Goal: Task Accomplishment & Management: Manage account settings

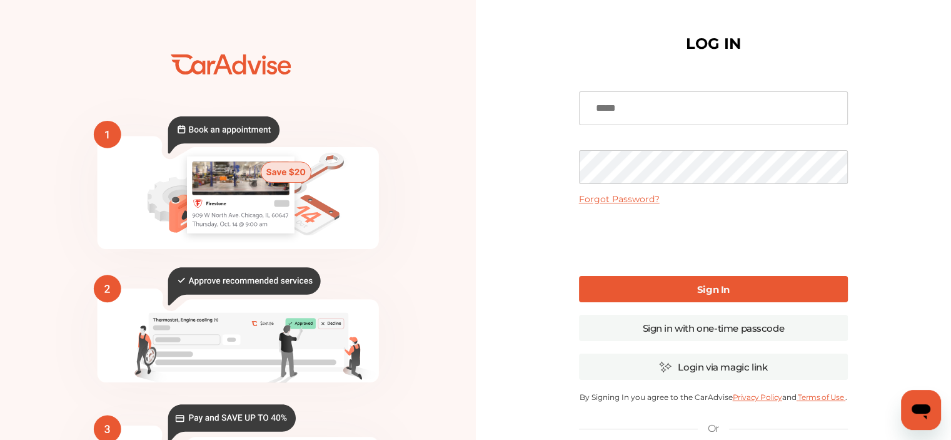
click at [658, 112] on input at bounding box center [713, 108] width 269 height 34
type input "**********"
click at [702, 284] on b "Sign In" at bounding box center [713, 289] width 33 height 12
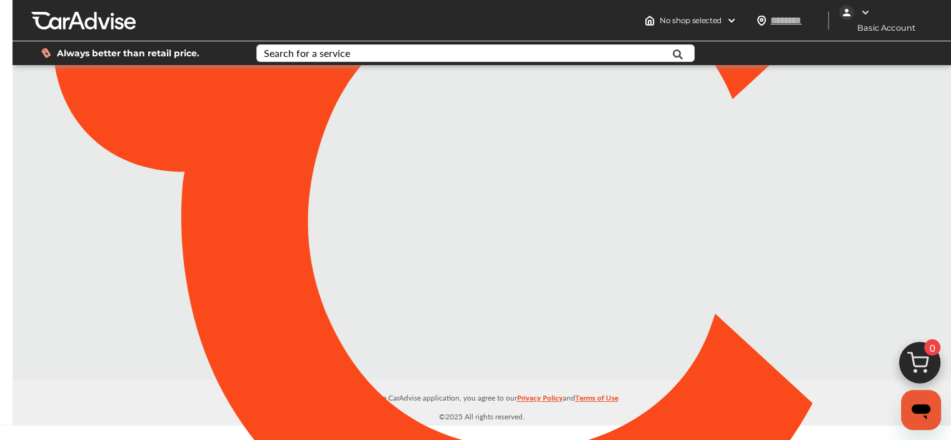
type input "*****"
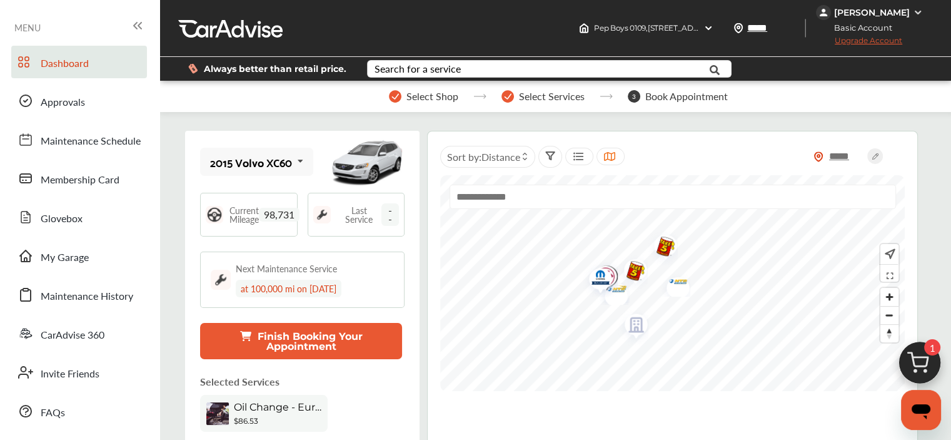
click at [283, 214] on span "98,731" at bounding box center [279, 215] width 41 height 14
click at [269, 212] on span "98,731" at bounding box center [279, 215] width 41 height 14
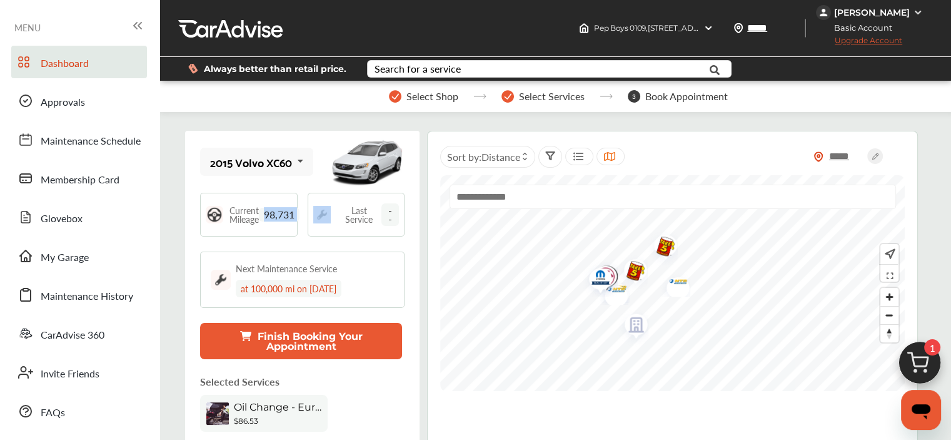
click at [269, 212] on span "98,731" at bounding box center [279, 215] width 41 height 14
click at [917, 8] on img at bounding box center [918, 13] width 10 height 10
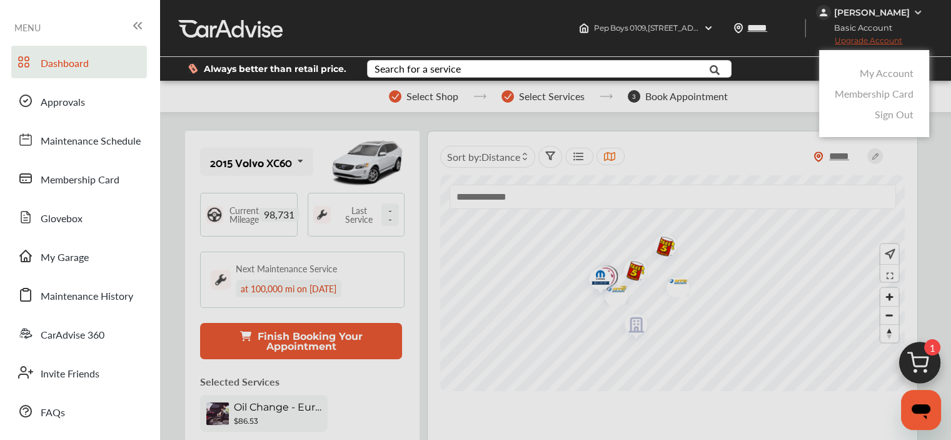
click at [893, 68] on link "My Account" at bounding box center [887, 73] width 54 height 14
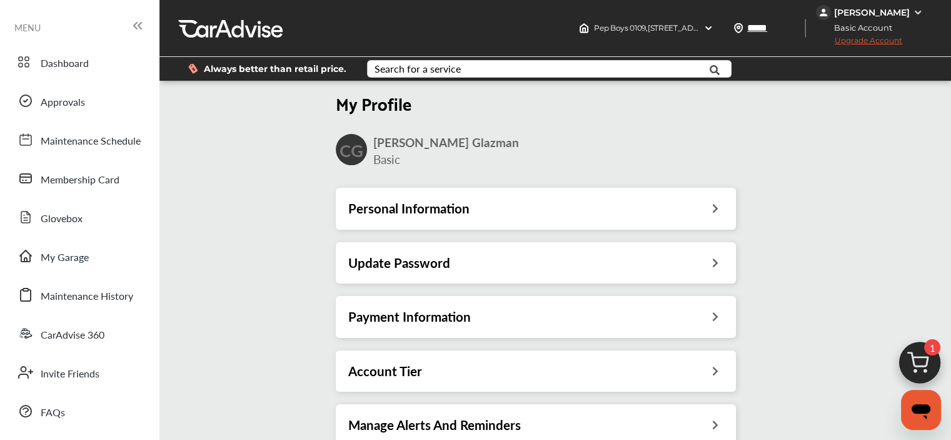
click at [561, 217] on div "Personal Information" at bounding box center [536, 208] width 400 height 41
click at [714, 207] on icon at bounding box center [716, 206] width 12 height 13
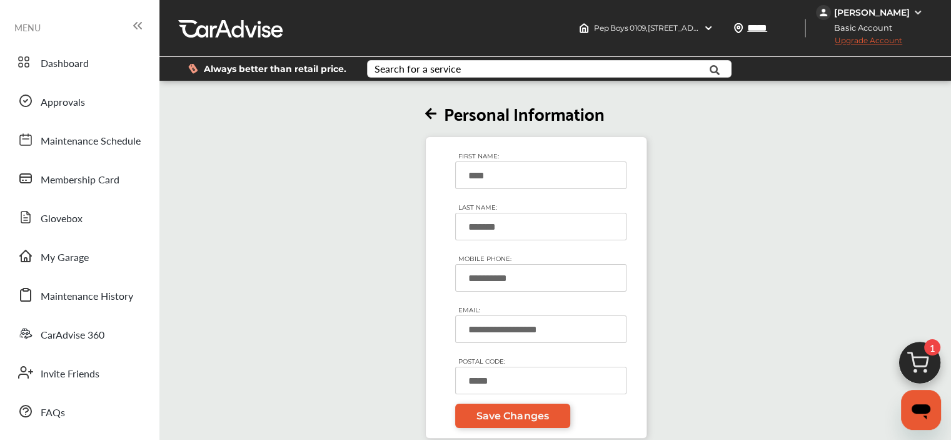
click at [431, 114] on icon at bounding box center [430, 114] width 11 height 13
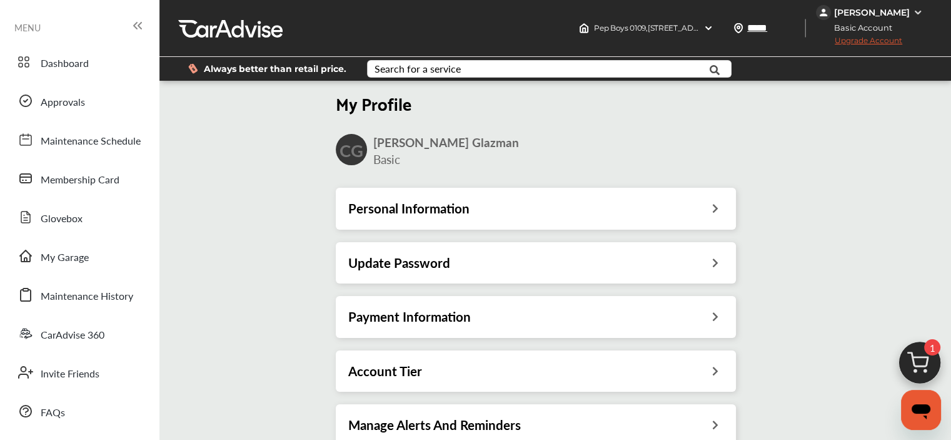
click at [413, 369] on h3 "Account Tier" at bounding box center [385, 371] width 74 height 16
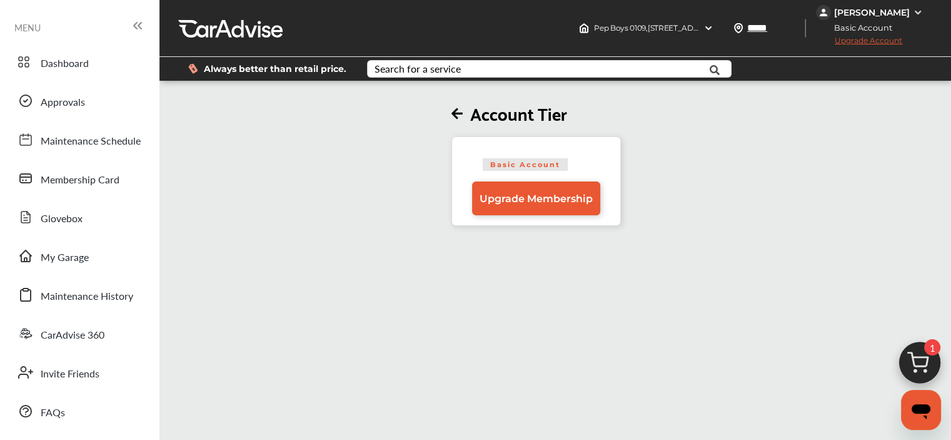
click at [460, 109] on icon at bounding box center [456, 114] width 11 height 13
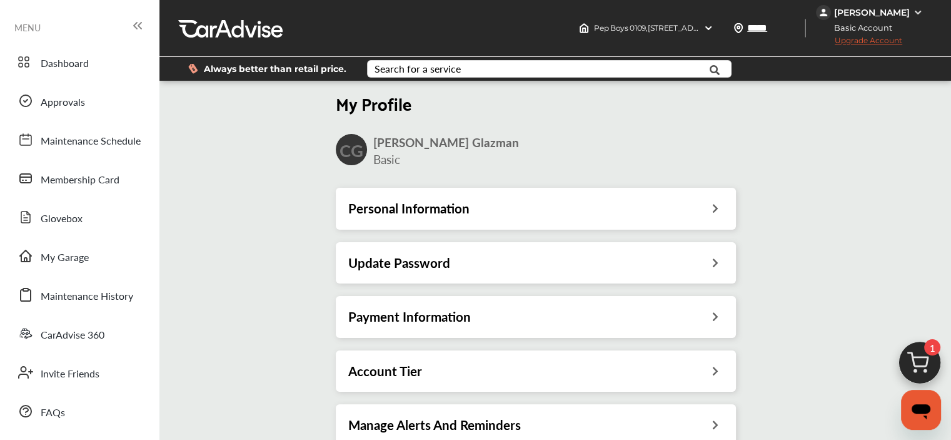
click at [138, 26] on icon at bounding box center [139, 26] width 3 height 6
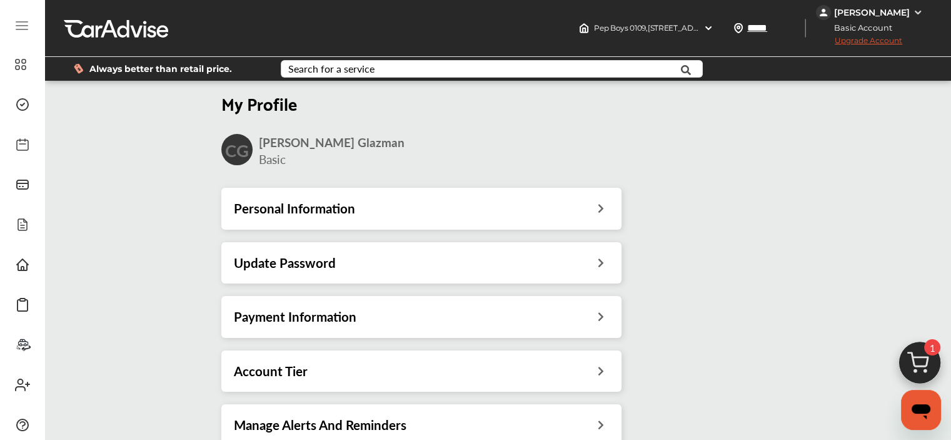
click at [14, 21] on icon at bounding box center [21, 25] width 15 height 15
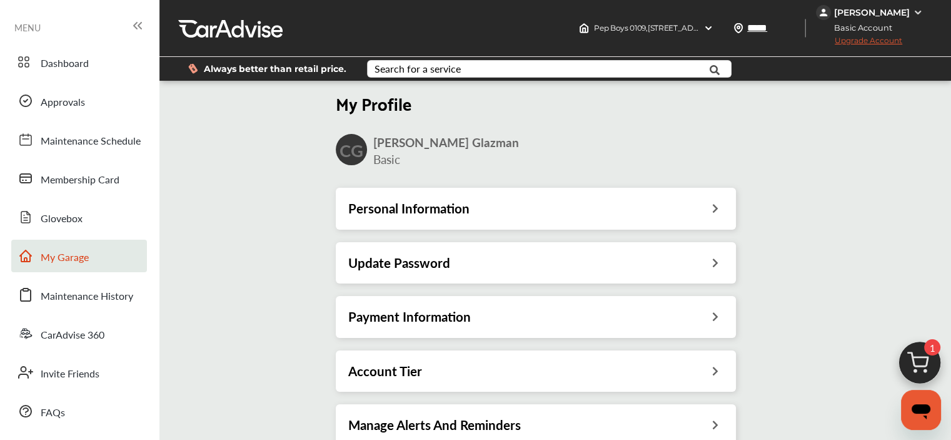
click at [65, 245] on link "My Garage" at bounding box center [79, 255] width 136 height 33
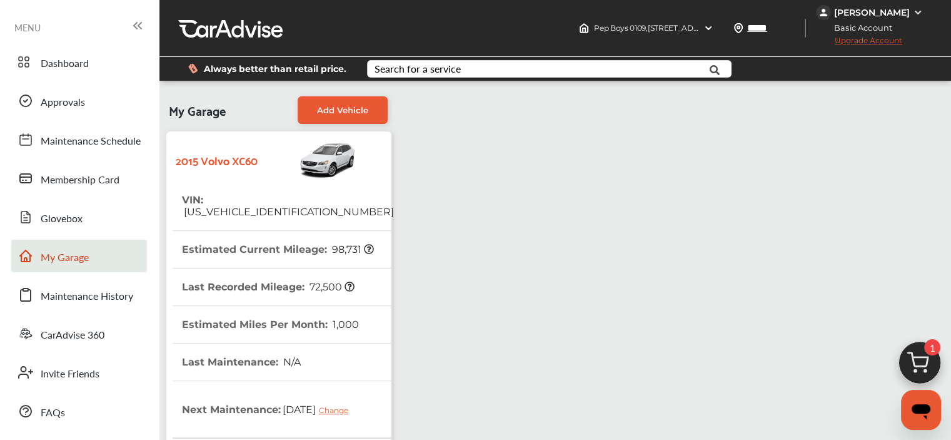
click at [366, 244] on icon at bounding box center [369, 249] width 10 height 10
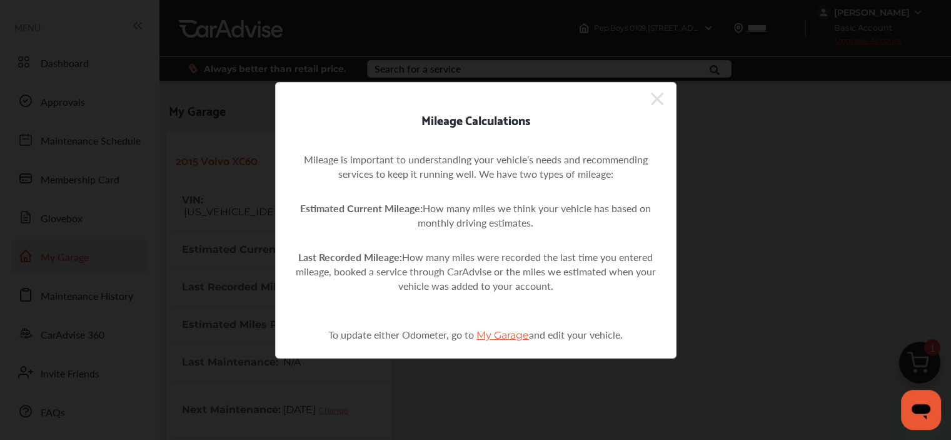
click at [660, 98] on icon at bounding box center [657, 99] width 13 height 20
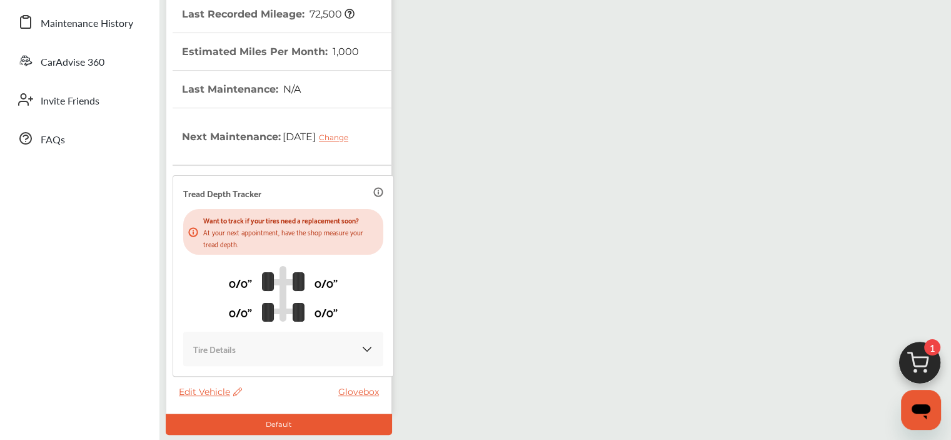
scroll to position [275, 0]
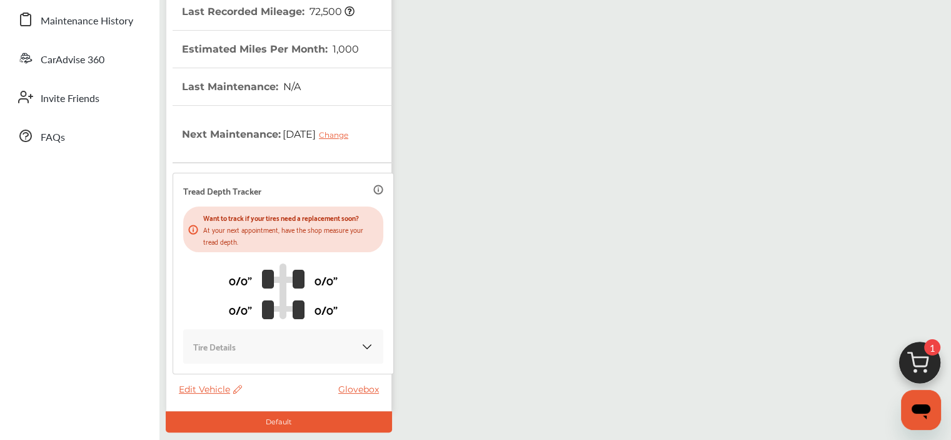
click at [210, 388] on span "Edit Vehicle" at bounding box center [210, 388] width 63 height 11
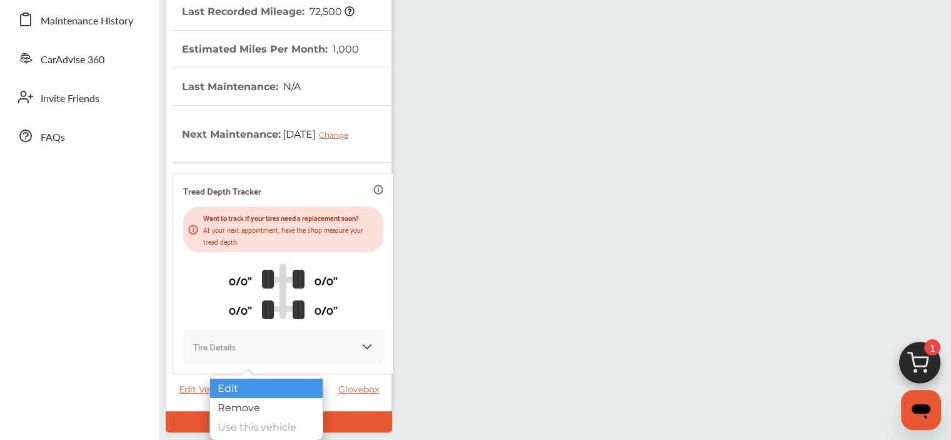
click at [233, 388] on div "Edit" at bounding box center [266, 387] width 113 height 19
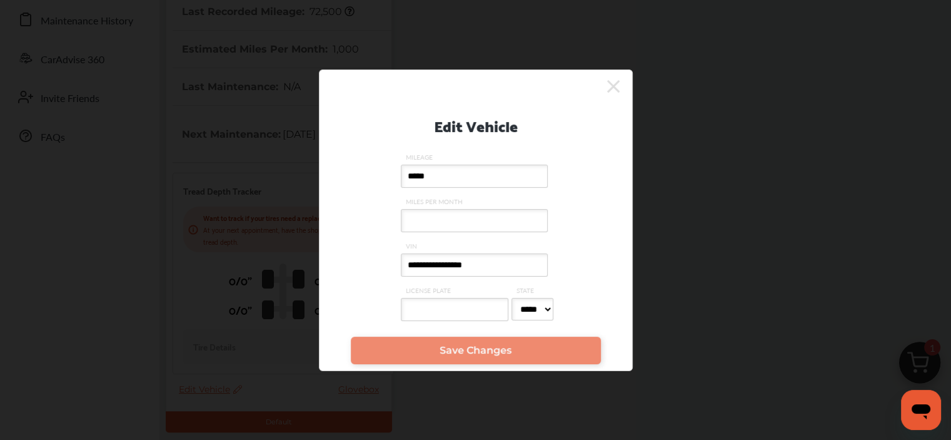
drag, startPoint x: 465, startPoint y: 173, endPoint x: 413, endPoint y: 179, distance: 53.0
click at [413, 179] on input "*****" at bounding box center [474, 175] width 147 height 23
type input "*"
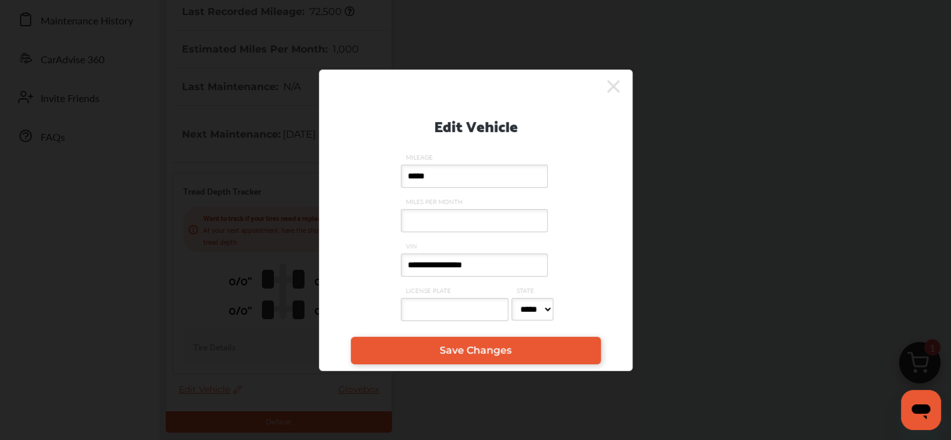
type input "*****"
click at [547, 309] on select "***** ** ** ** ** ** ** ** ** ** ** ** ** ** ** ** ** ** ** ** ** ** ** ** ** *…" at bounding box center [532, 309] width 42 height 23
select select "**"
click at [511, 299] on select "***** ** ** ** ** ** ** ** ** ** ** ** ** ** ** ** ** ** ** ** ** ** ** ** ** *…" at bounding box center [532, 309] width 42 height 23
click at [483, 356] on span "Save Changes" at bounding box center [476, 350] width 72 height 12
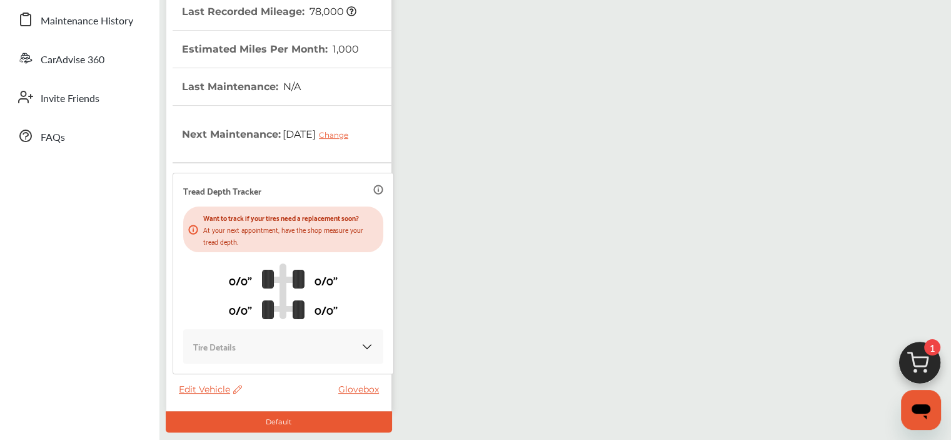
click at [209, 390] on span "Edit Vehicle" at bounding box center [210, 388] width 63 height 11
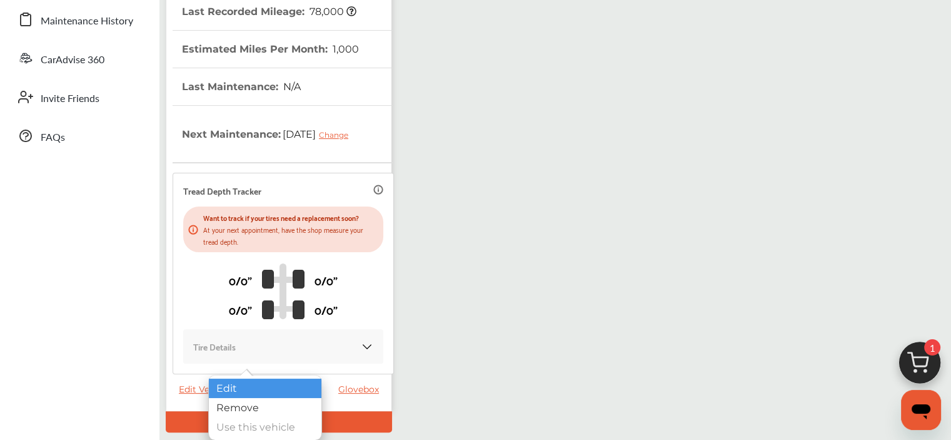
click at [235, 390] on div "Edit" at bounding box center [265, 387] width 113 height 19
select select "**"
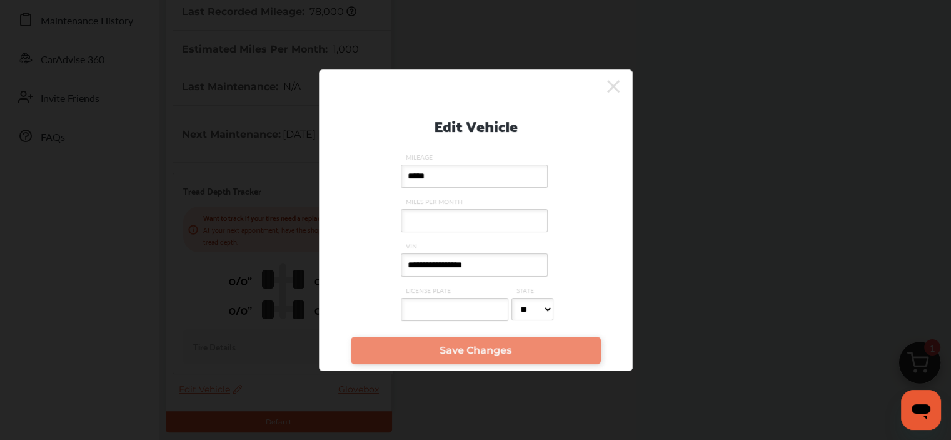
click at [611, 79] on icon at bounding box center [613, 86] width 13 height 20
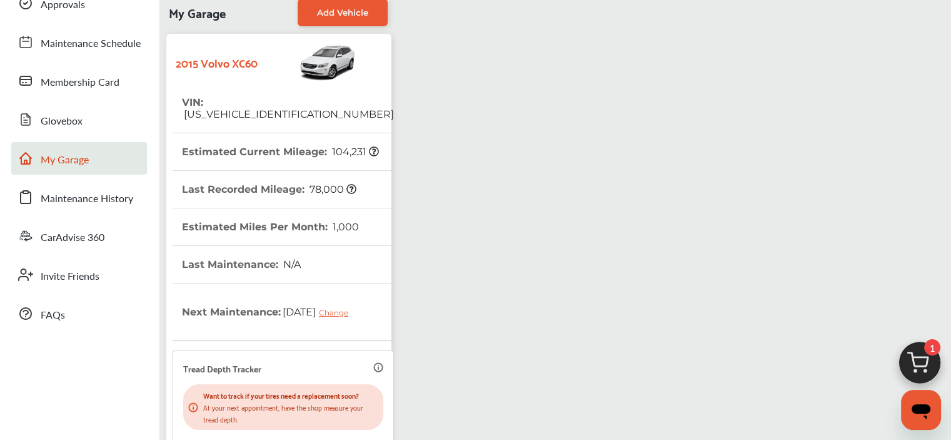
scroll to position [318, 0]
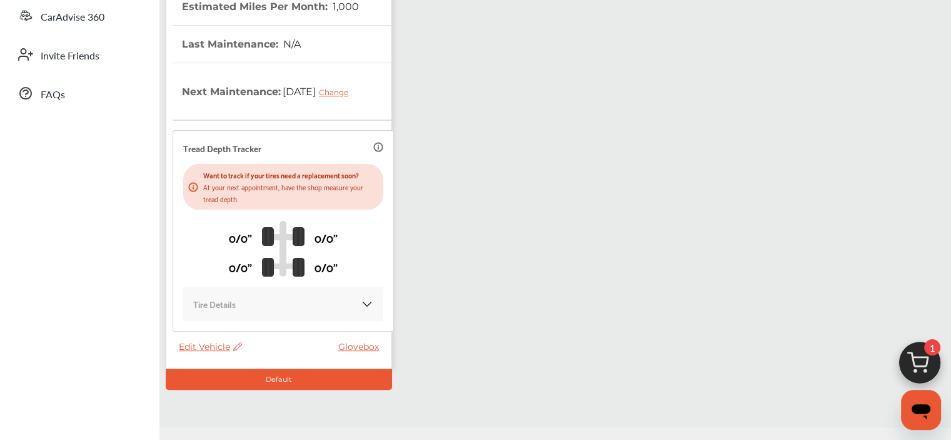
click at [210, 351] on div "Edit Vehicle Glovebox" at bounding box center [282, 350] width 206 height 18
click at [200, 345] on span "Edit Vehicle" at bounding box center [210, 346] width 63 height 11
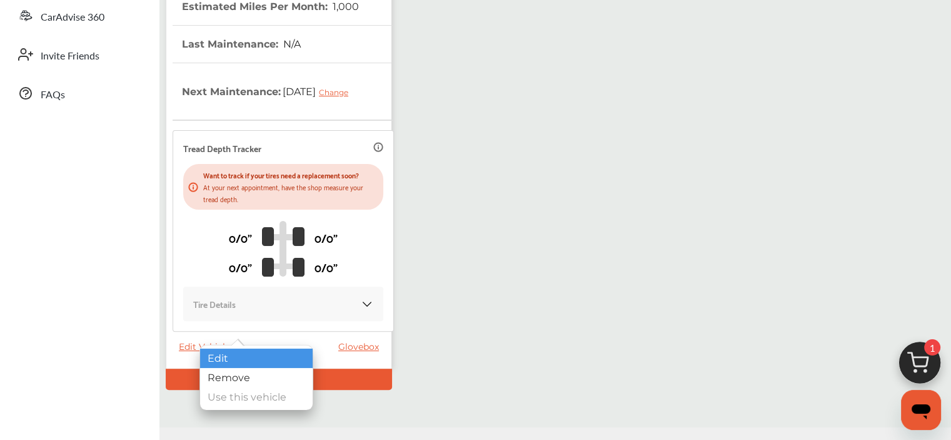
click at [225, 355] on div "Edit" at bounding box center [256, 357] width 113 height 19
select select "**"
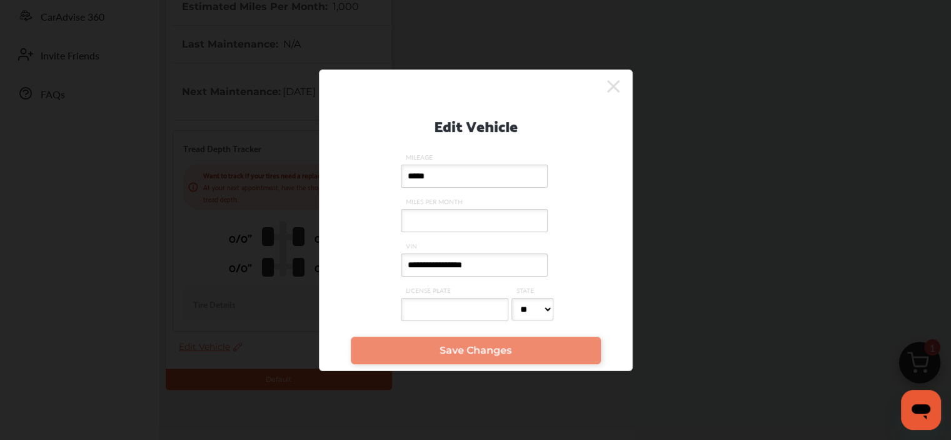
click at [460, 312] on input "LICENSE PLATE" at bounding box center [455, 309] width 108 height 23
click at [443, 213] on input "MILES PER MONTH" at bounding box center [474, 220] width 147 height 23
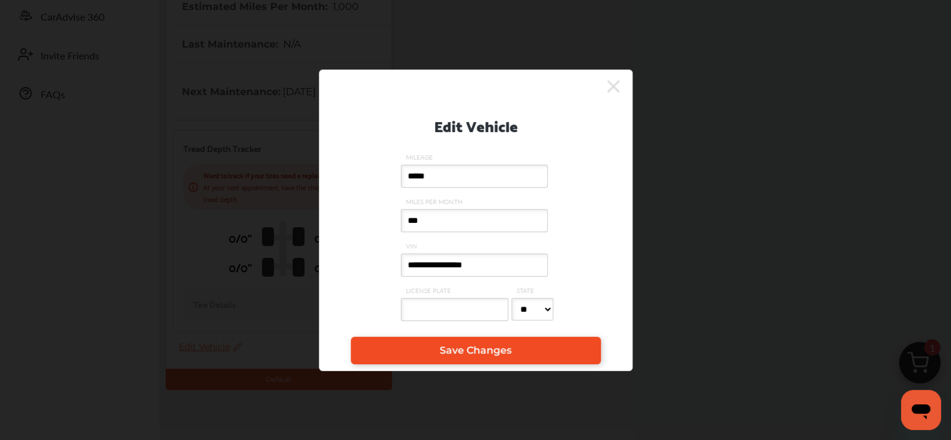
type input "***"
click at [473, 354] on span "Save Changes" at bounding box center [476, 350] width 72 height 12
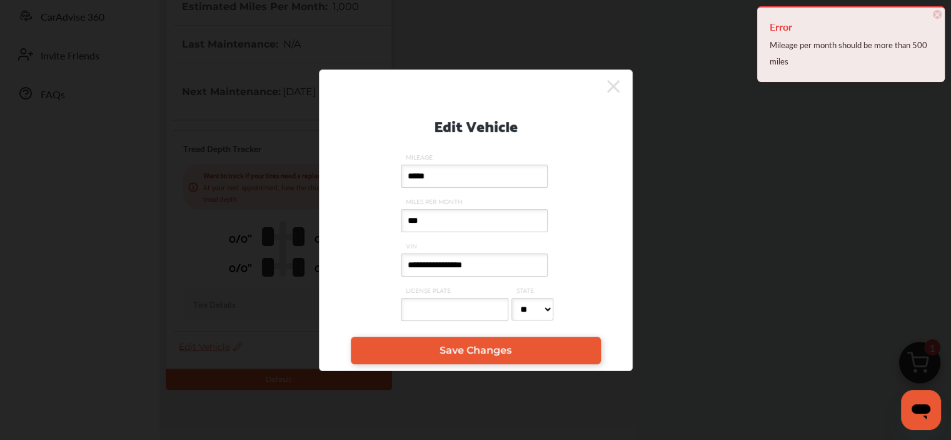
click at [615, 81] on icon at bounding box center [613, 86] width 13 height 13
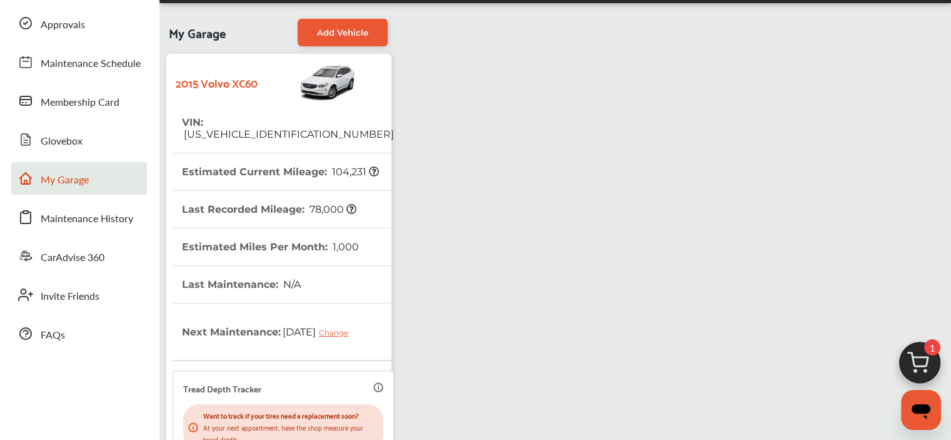
scroll to position [0, 0]
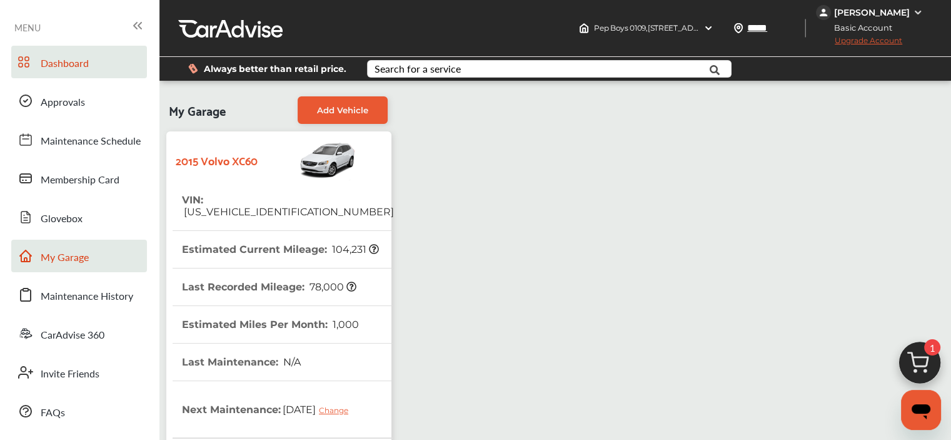
click at [53, 72] on link "Dashboard" at bounding box center [79, 62] width 136 height 33
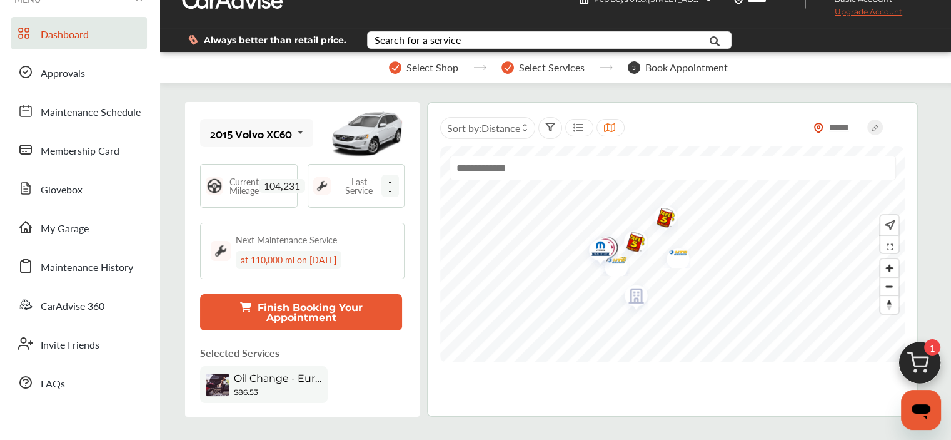
scroll to position [24, 0]
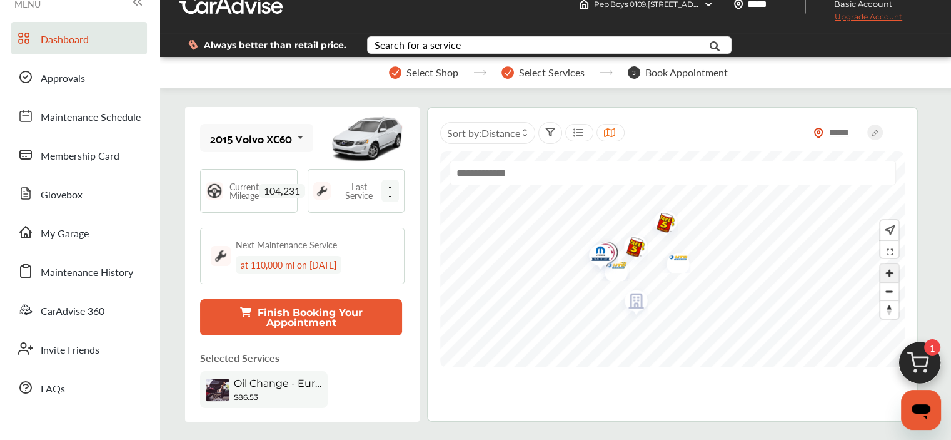
click at [883, 272] on span "Zoom in" at bounding box center [889, 273] width 18 height 18
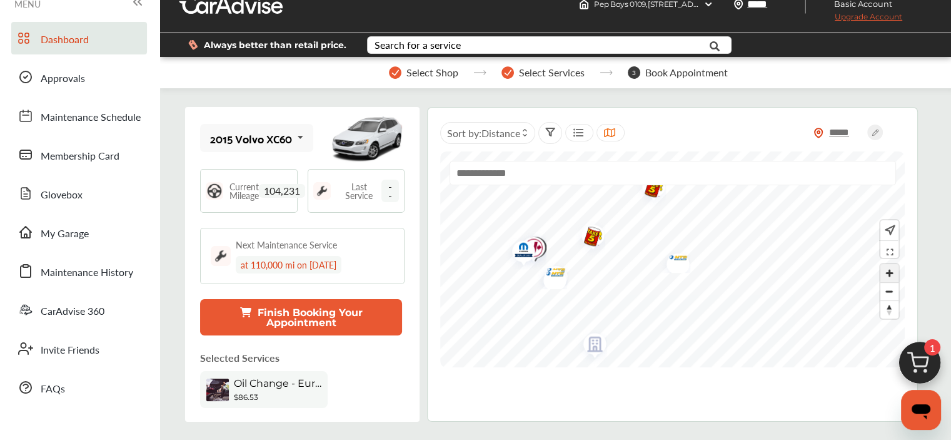
click at [883, 272] on span "Zoom in" at bounding box center [889, 273] width 18 height 18
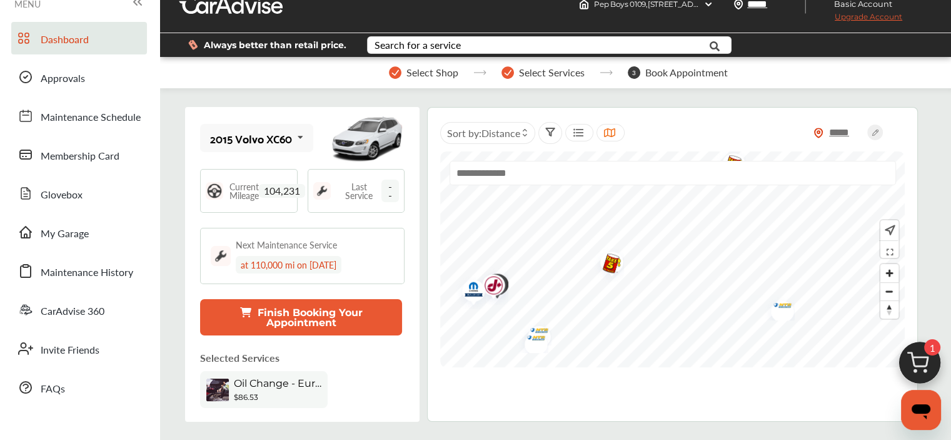
click at [610, 263] on img "Map marker" at bounding box center [607, 264] width 33 height 41
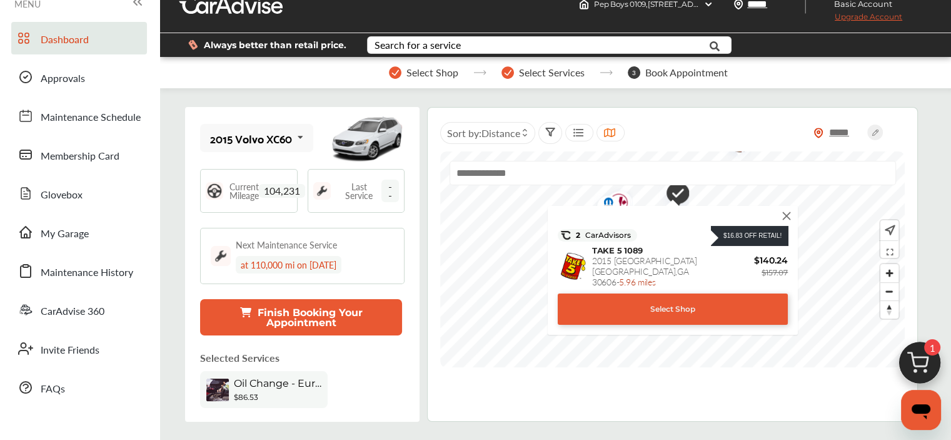
click at [788, 213] on img at bounding box center [787, 216] width 14 height 14
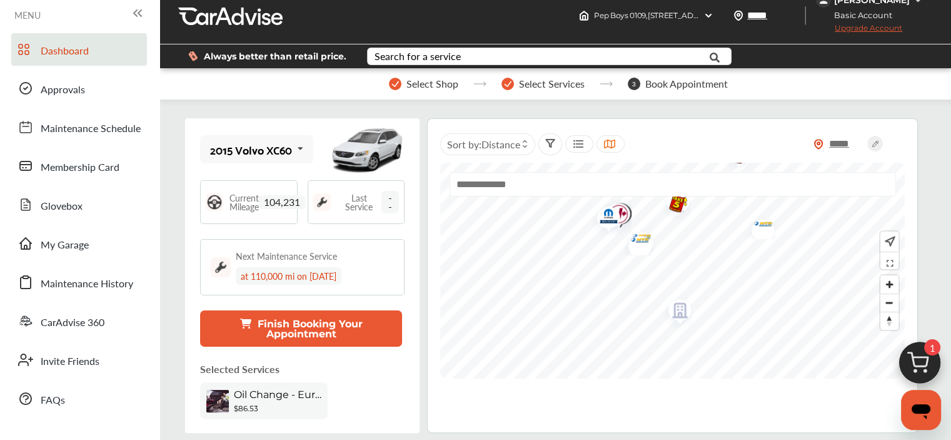
scroll to position [8, 0]
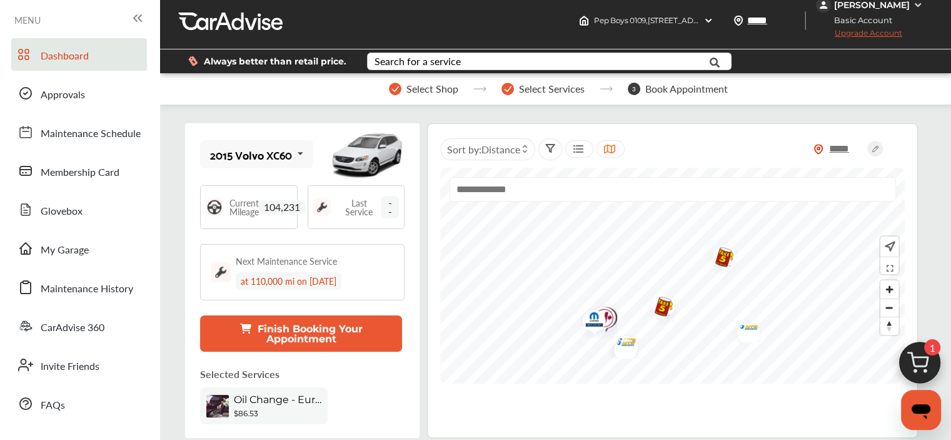
click at [717, 268] on img "Map marker" at bounding box center [719, 258] width 33 height 41
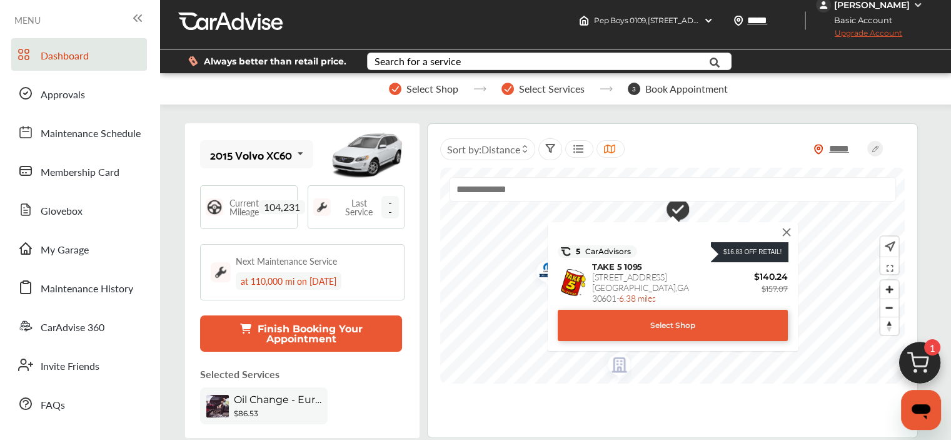
click at [788, 237] on img at bounding box center [787, 232] width 14 height 14
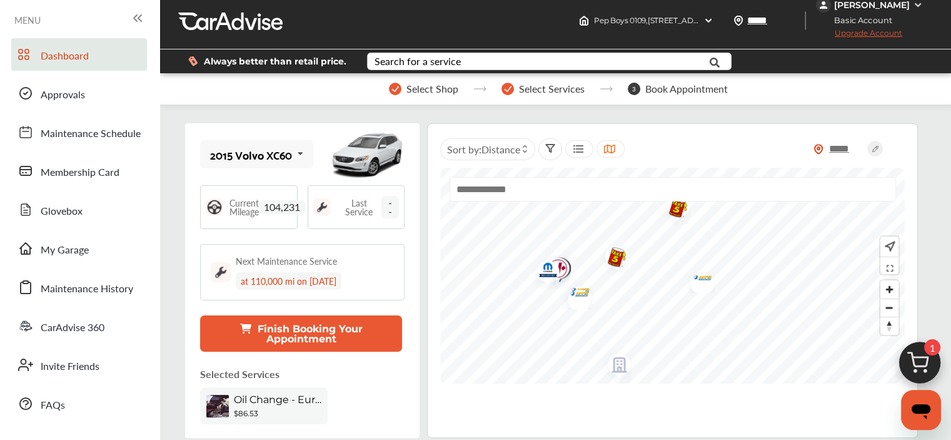
click at [581, 292] on img "Map marker" at bounding box center [574, 296] width 33 height 26
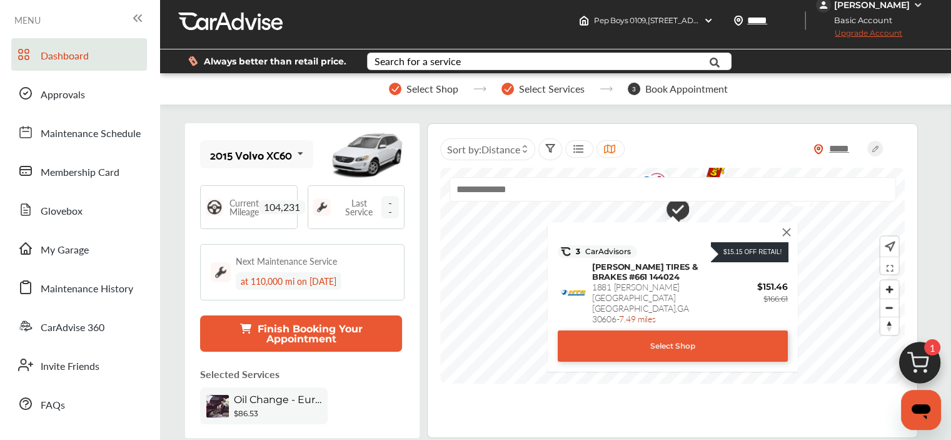
click at [787, 236] on img at bounding box center [787, 232] width 14 height 14
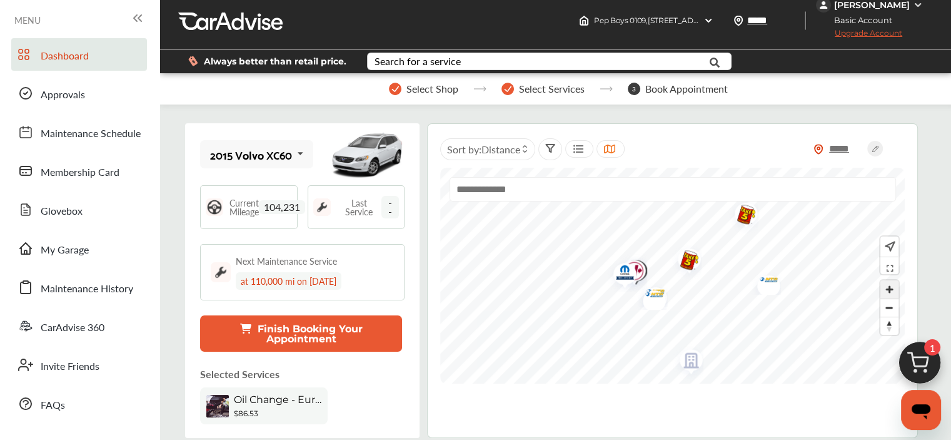
click at [887, 283] on span "Zoom in" at bounding box center [889, 289] width 18 height 18
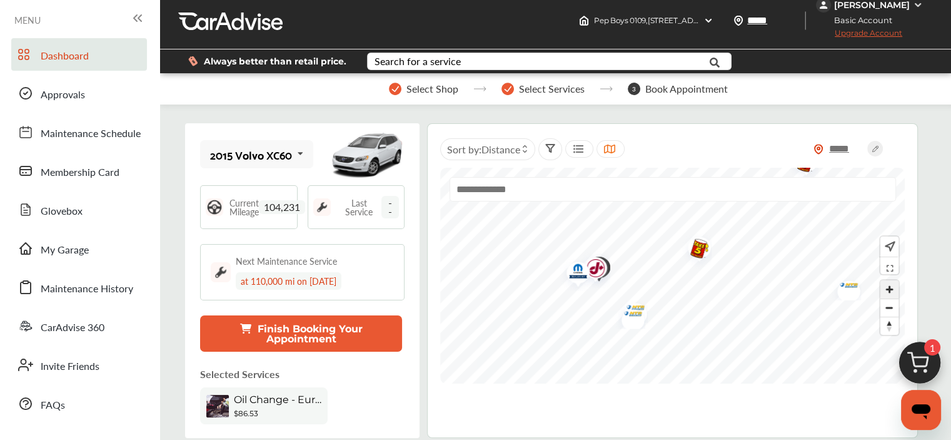
click at [887, 283] on span "Zoom in" at bounding box center [889, 289] width 18 height 18
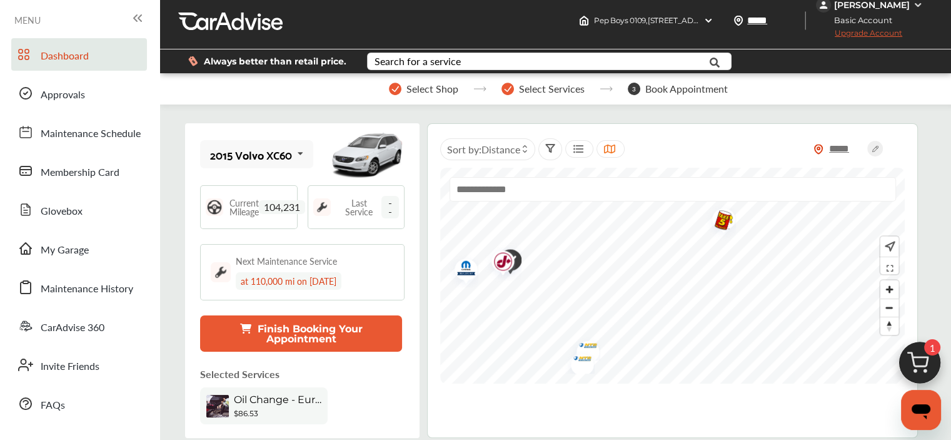
click at [461, 274] on img "Map marker" at bounding box center [461, 270] width 33 height 36
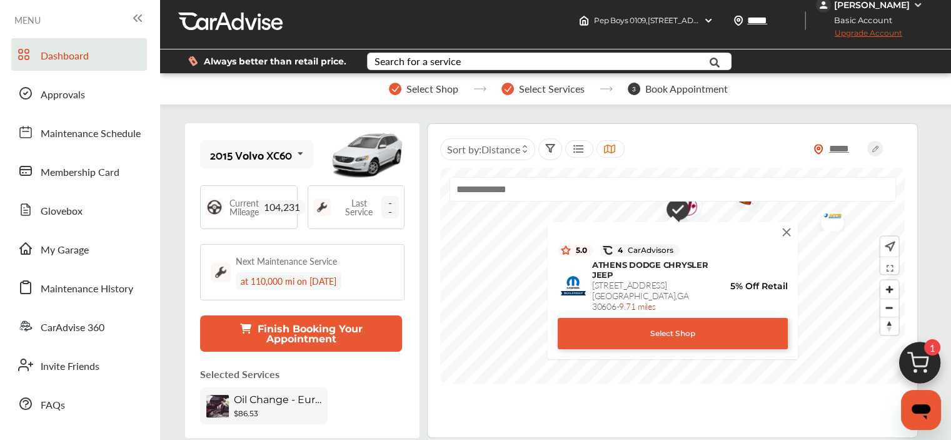
click at [785, 233] on img at bounding box center [787, 232] width 14 height 14
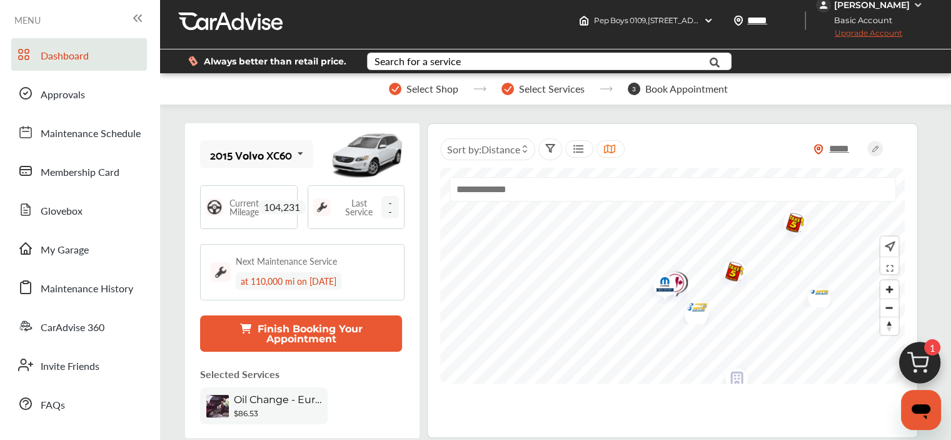
click at [680, 281] on img "Map marker" at bounding box center [670, 284] width 33 height 39
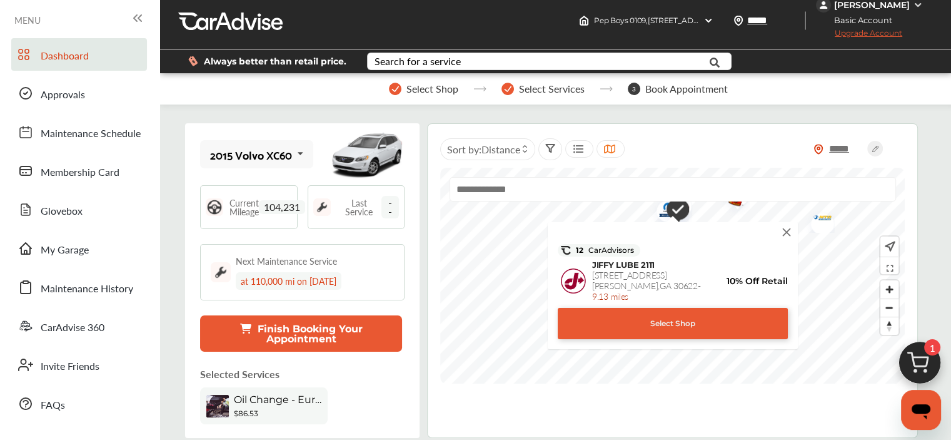
click at [788, 229] on img at bounding box center [787, 232] width 14 height 14
